Goal: Browse casually: Explore the website without a specific task or goal

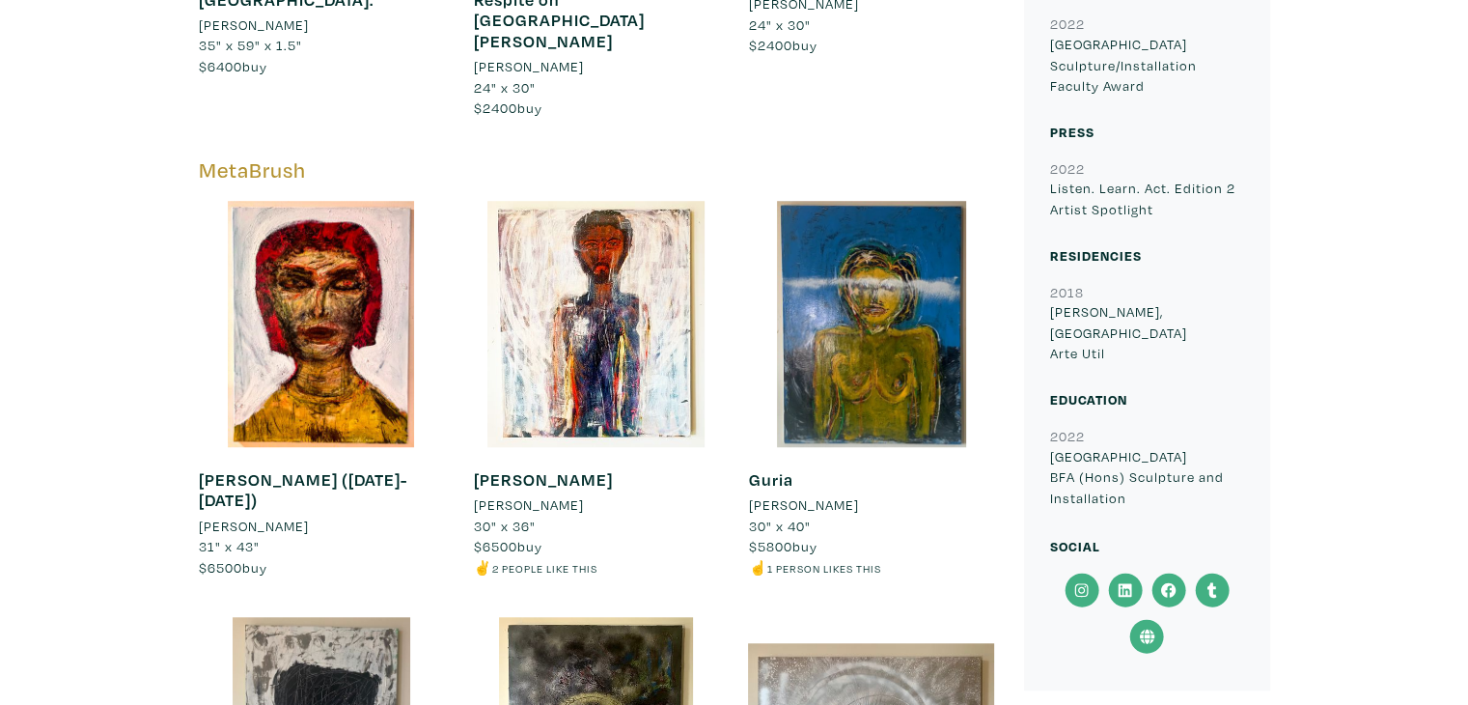
scroll to position [1448, 0]
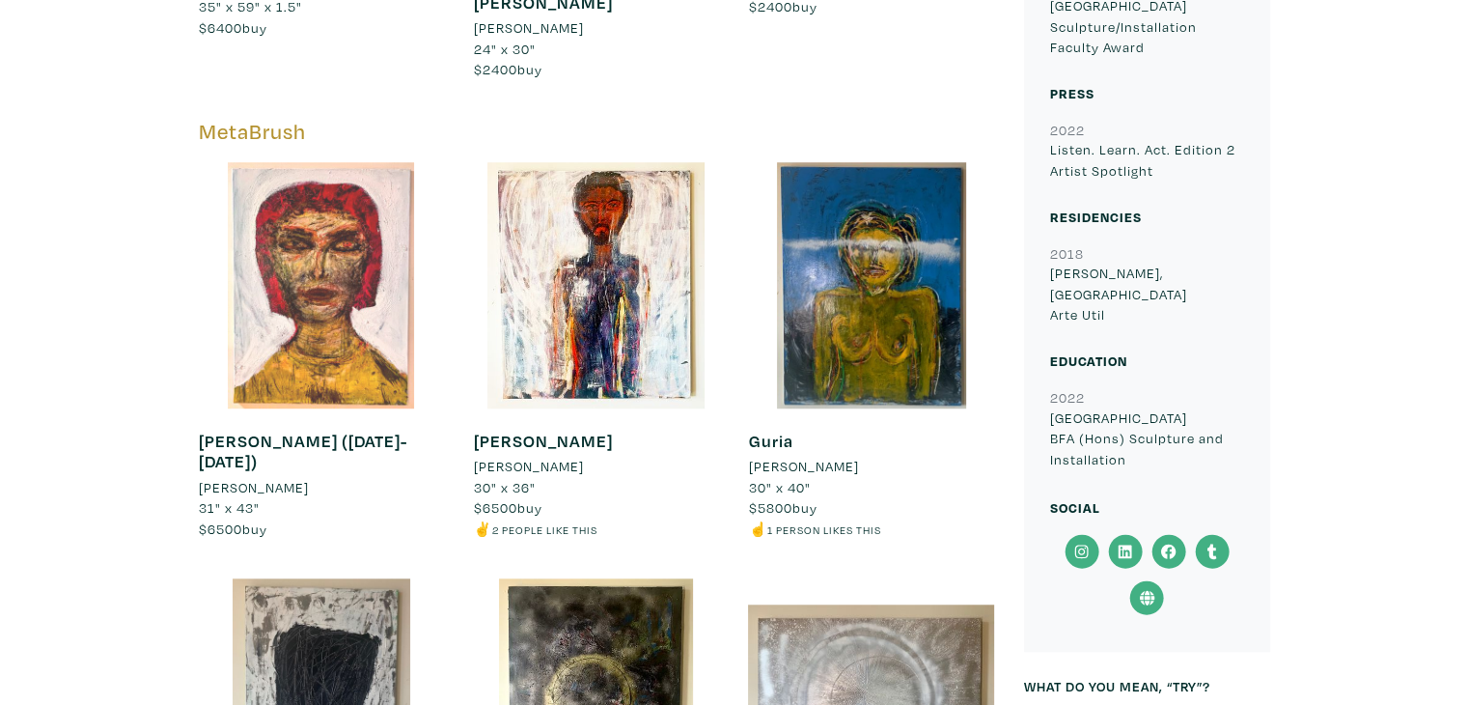
click at [413, 301] on div at bounding box center [322, 285] width 246 height 246
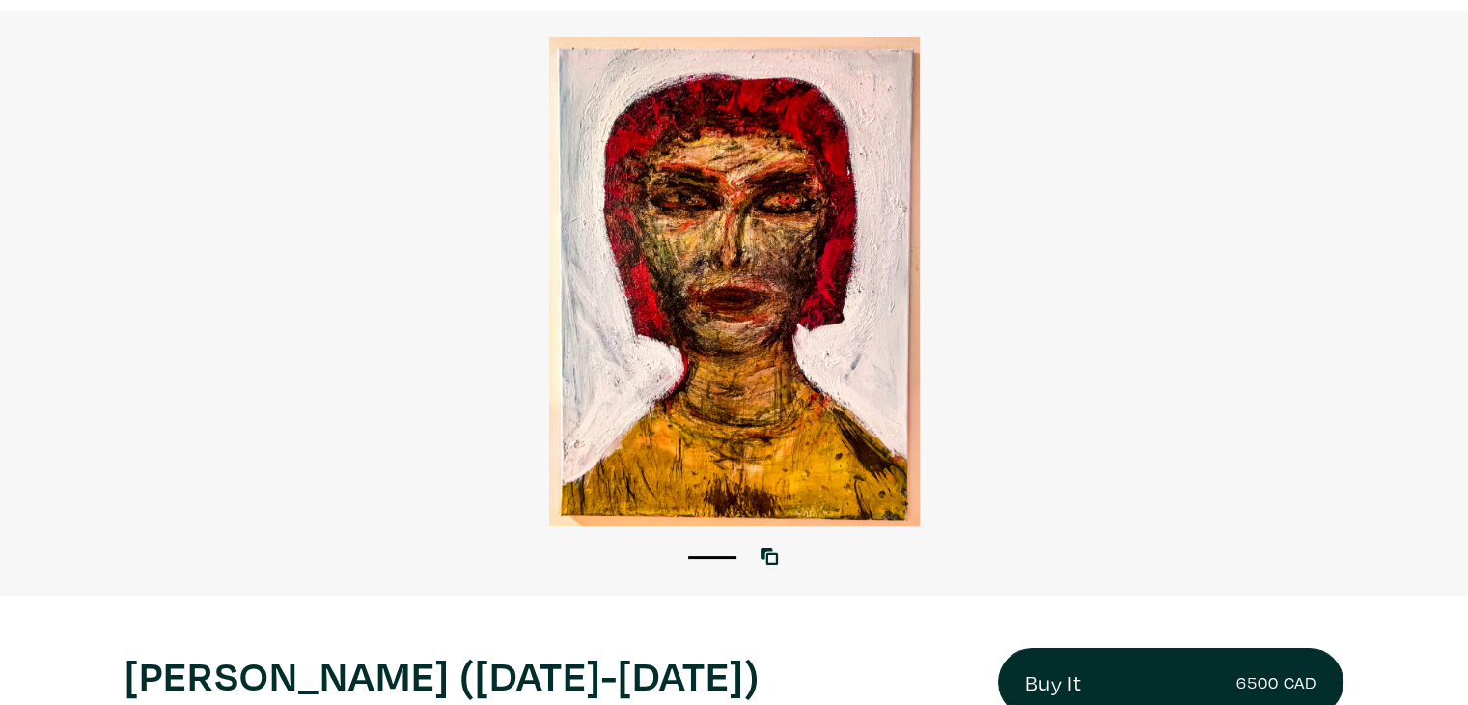
scroll to position [97, 0]
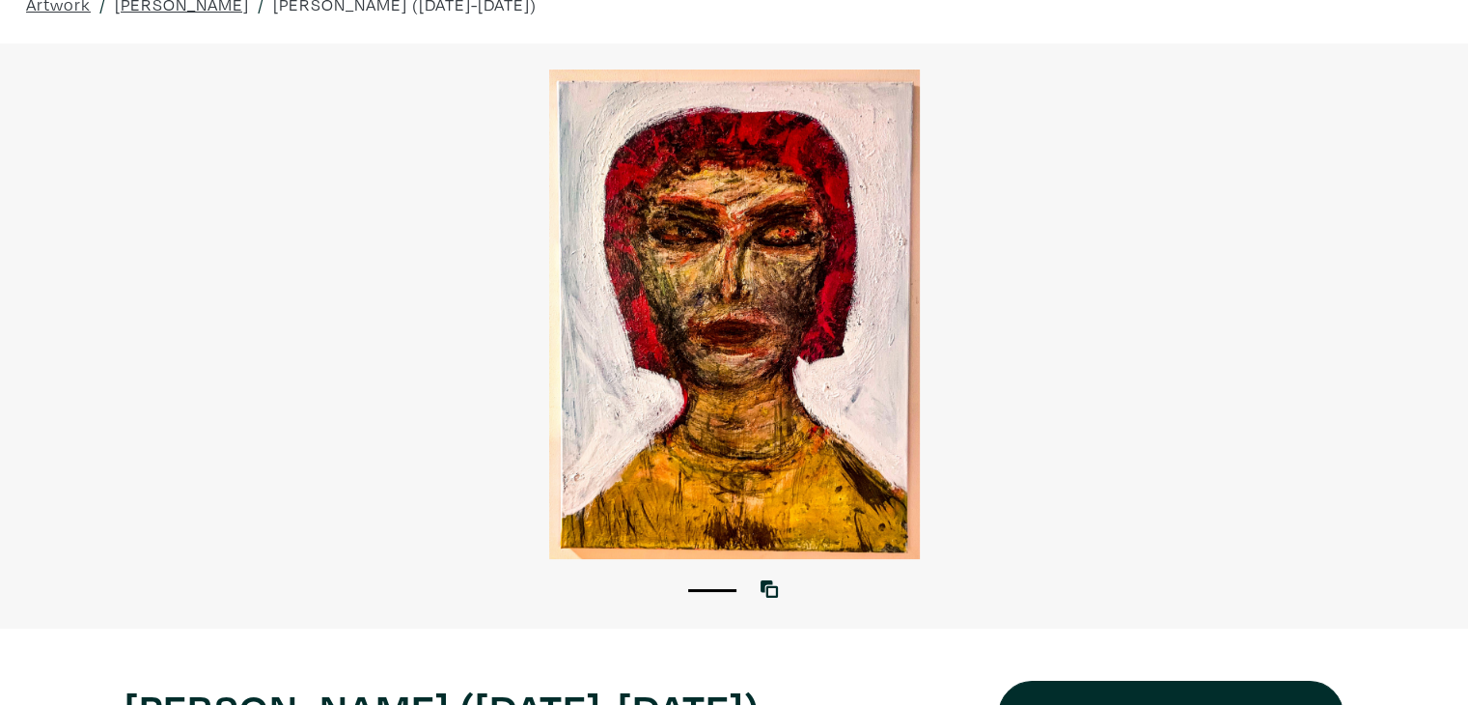
drag, startPoint x: 1201, startPoint y: 572, endPoint x: 1203, endPoint y: 516, distance: 56.0
click at [1203, 516] on div "1 View with WallSpacer AR" at bounding box center [734, 335] width 1468 height 584
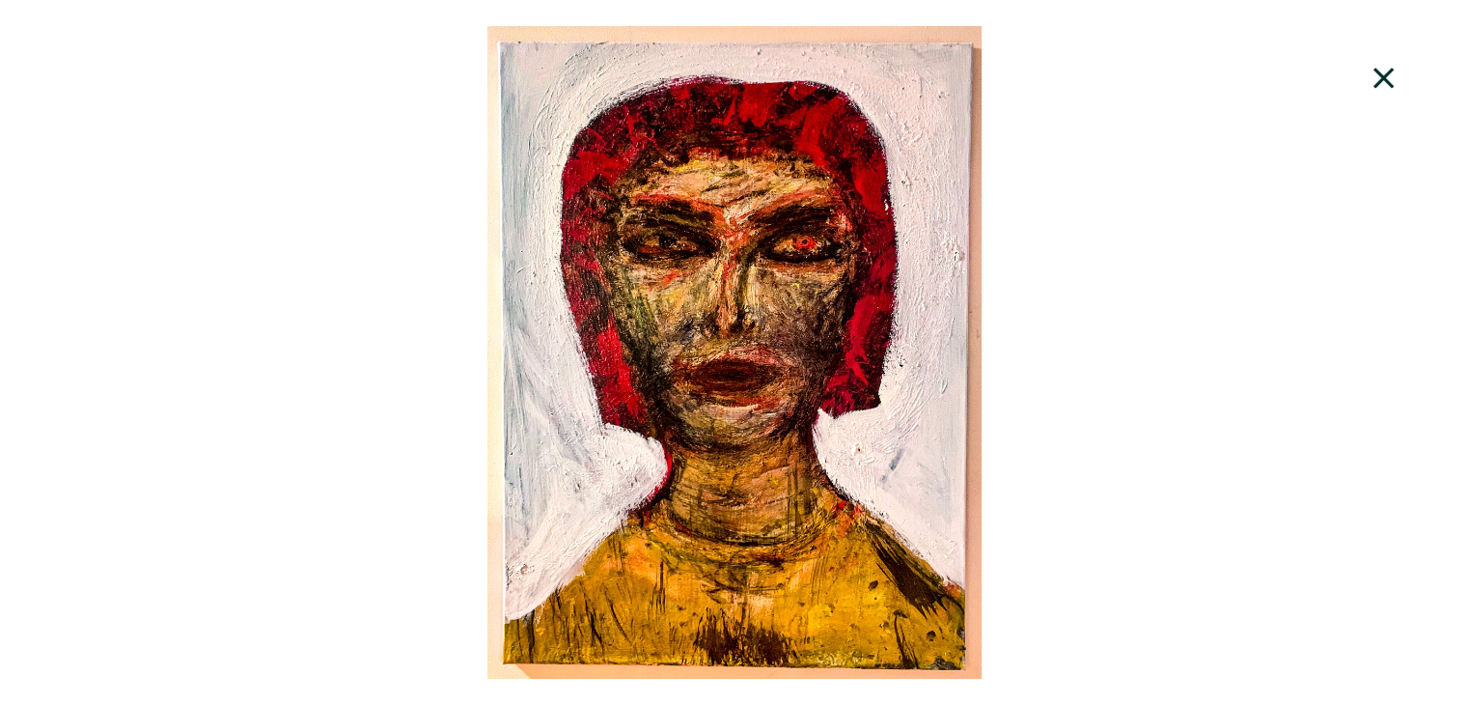
drag, startPoint x: 0, startPoint y: 659, endPoint x: 0, endPoint y: 623, distance: 36.7
click at [4, 623] on div at bounding box center [734, 352] width 1468 height 653
click at [0, 632] on div "1 View with WallSpacer AR" at bounding box center [734, 352] width 1468 height 705
click at [0, 532] on div at bounding box center [734, 352] width 1468 height 653
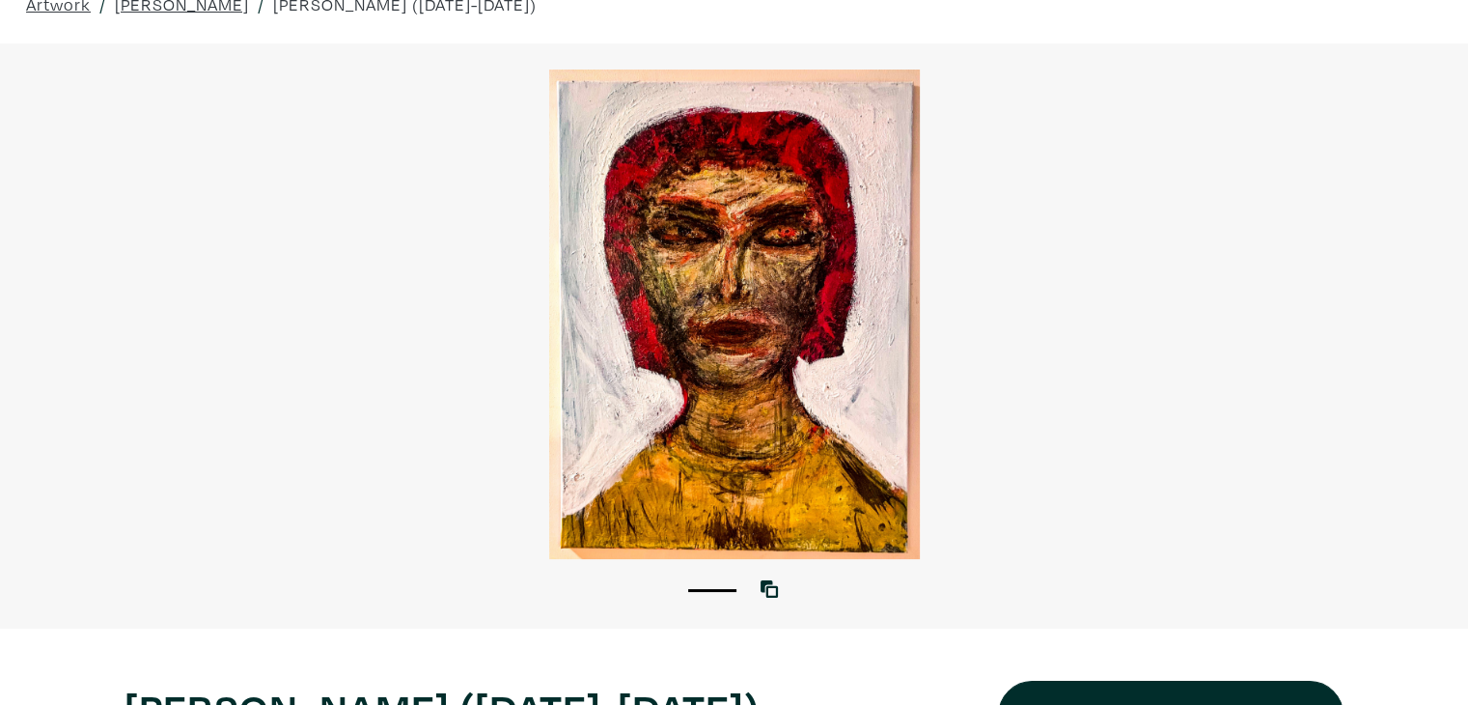
click at [1, 532] on div at bounding box center [734, 314] width 1468 height 488
drag, startPoint x: 0, startPoint y: 542, endPoint x: 0, endPoint y: 560, distance: 17.4
click at [0, 558] on div at bounding box center [734, 314] width 1468 height 488
